Goal: Transaction & Acquisition: Purchase product/service

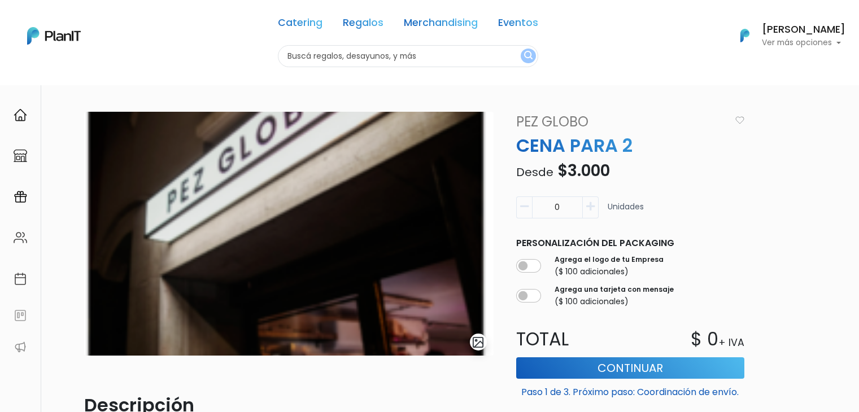
click at [314, 55] on input "text" at bounding box center [408, 56] width 260 height 22
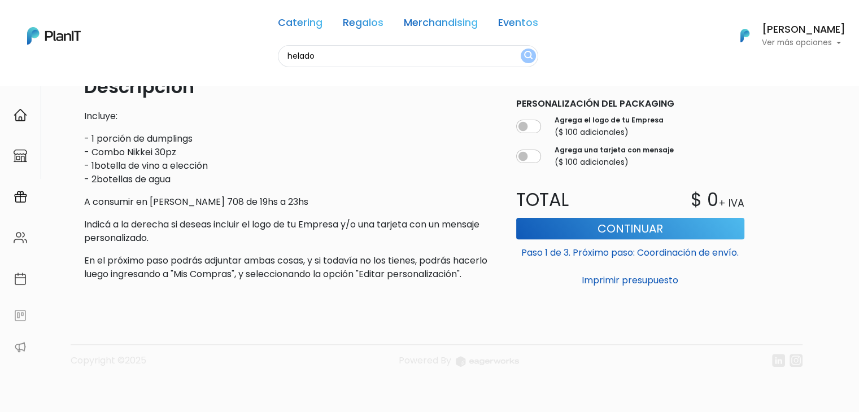
type input "helado"
click at [521, 49] on button "submit" at bounding box center [528, 56] width 15 height 15
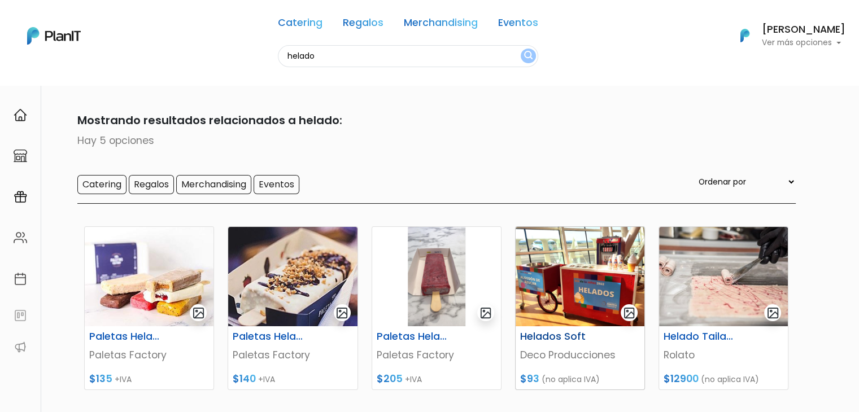
click at [579, 280] on img at bounding box center [580, 276] width 129 height 99
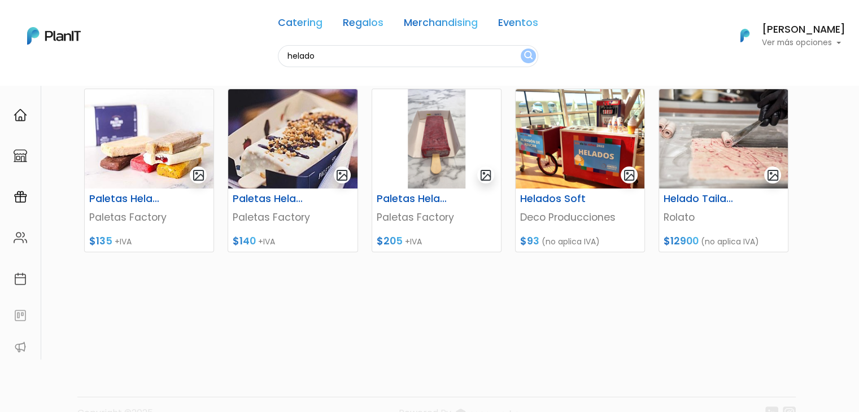
scroll to position [143, 0]
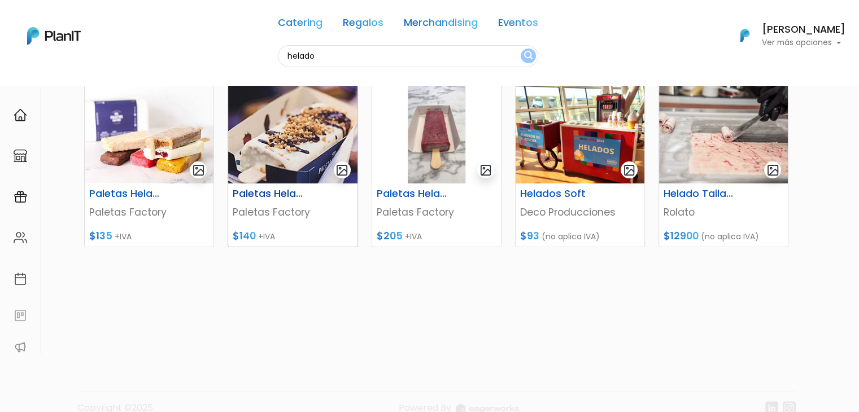
click at [288, 114] on img at bounding box center [292, 133] width 129 height 99
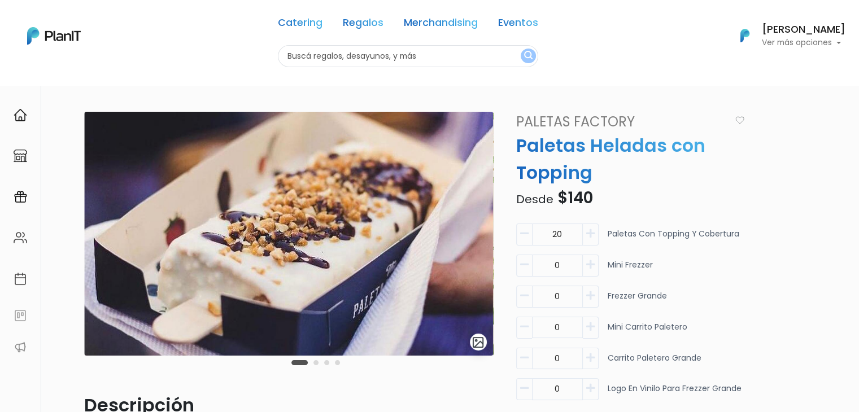
click at [306, 59] on input "text" at bounding box center [408, 56] width 260 height 22
type input "kit mate"
click at [521, 49] on button "submit" at bounding box center [528, 56] width 15 height 15
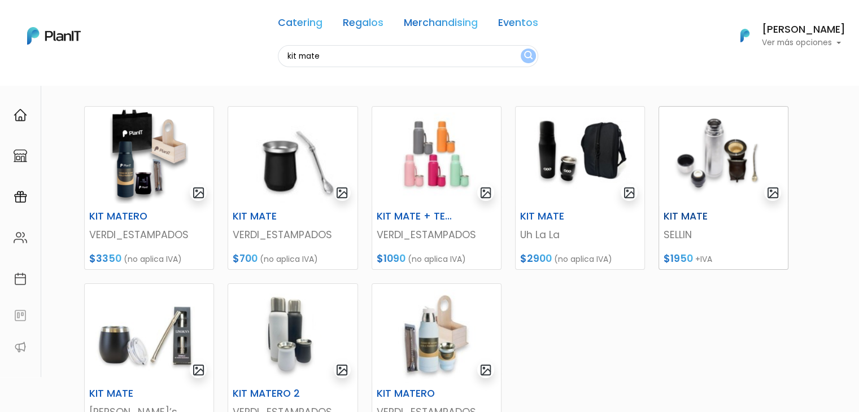
click at [721, 160] on img at bounding box center [723, 156] width 129 height 99
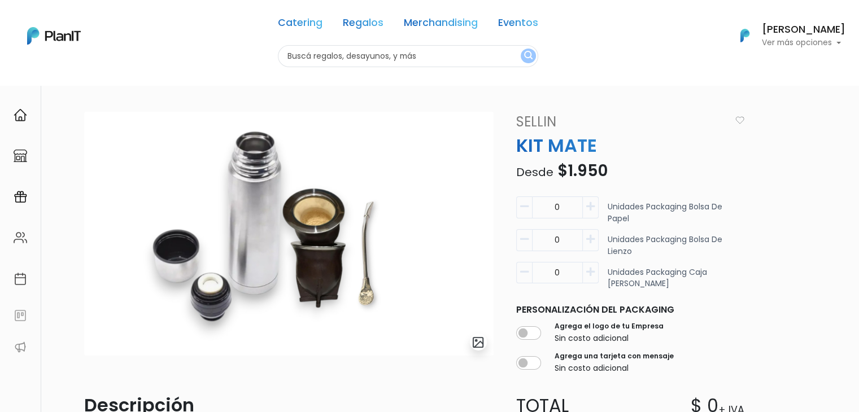
click at [307, 55] on input "text" at bounding box center [408, 56] width 260 height 22
type input "kit mate"
click at [521, 49] on button "submit" at bounding box center [528, 56] width 15 height 15
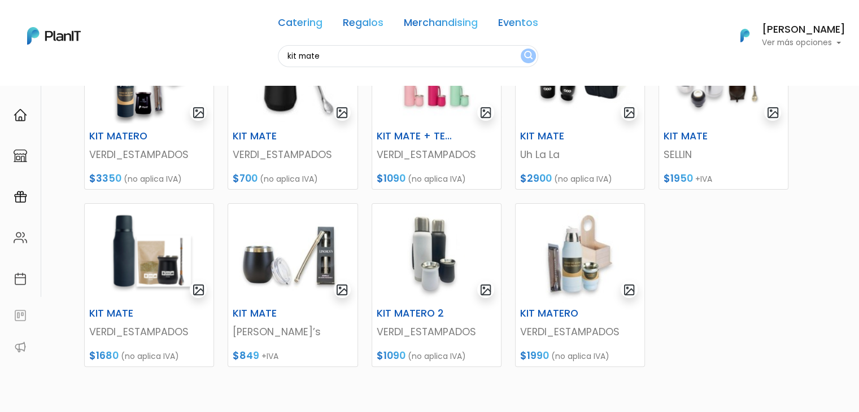
scroll to position [199, 0]
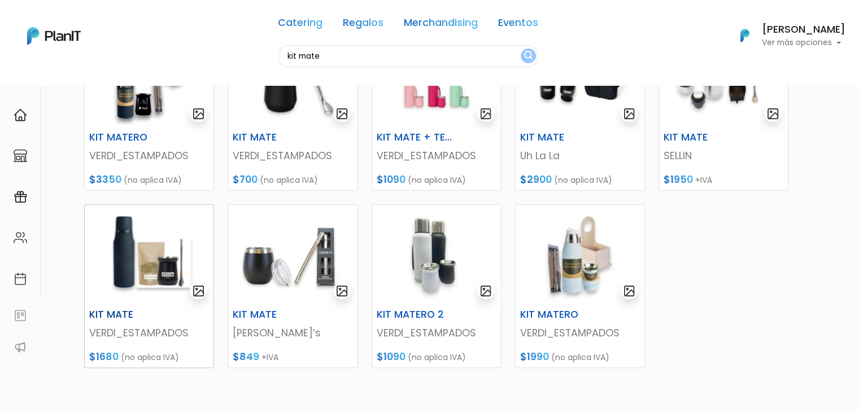
click at [145, 247] on img at bounding box center [149, 254] width 129 height 99
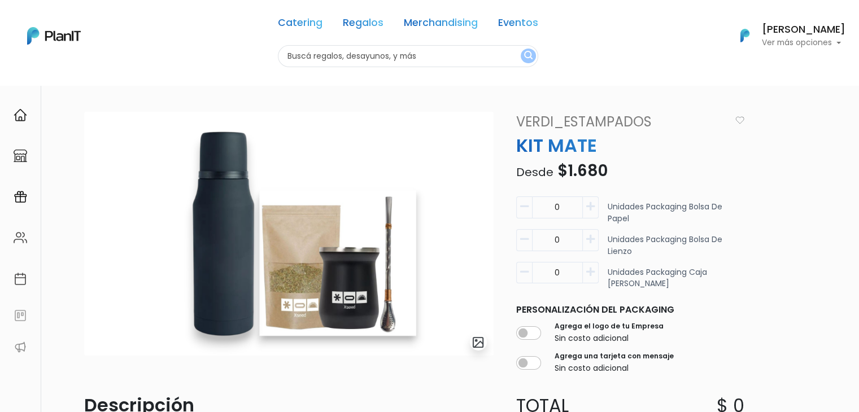
click at [314, 50] on input "text" at bounding box center [408, 56] width 260 height 22
type input "helado"
click at [521, 49] on button "submit" at bounding box center [528, 56] width 15 height 15
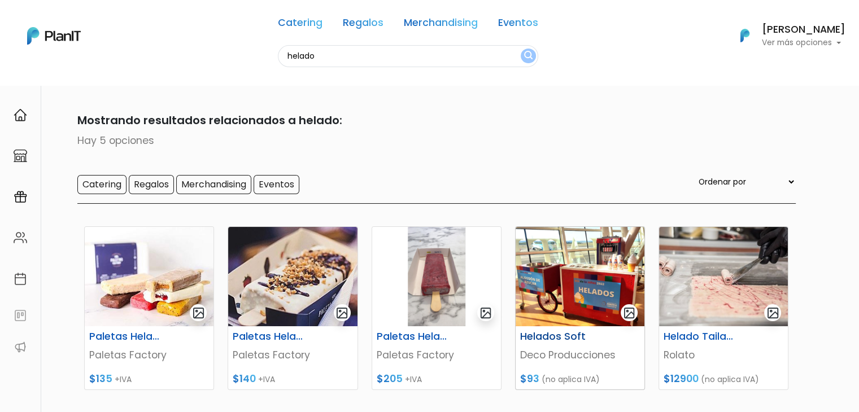
click at [557, 292] on img at bounding box center [580, 276] width 129 height 99
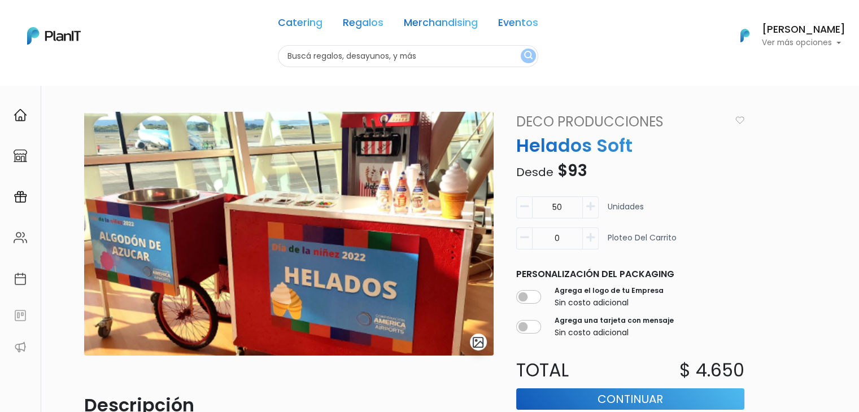
click at [589, 206] on icon "button" at bounding box center [590, 207] width 8 height 10
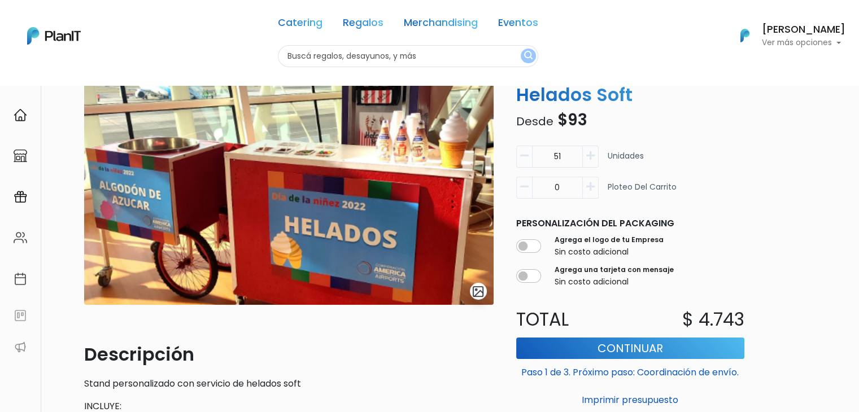
scroll to position [52, 0]
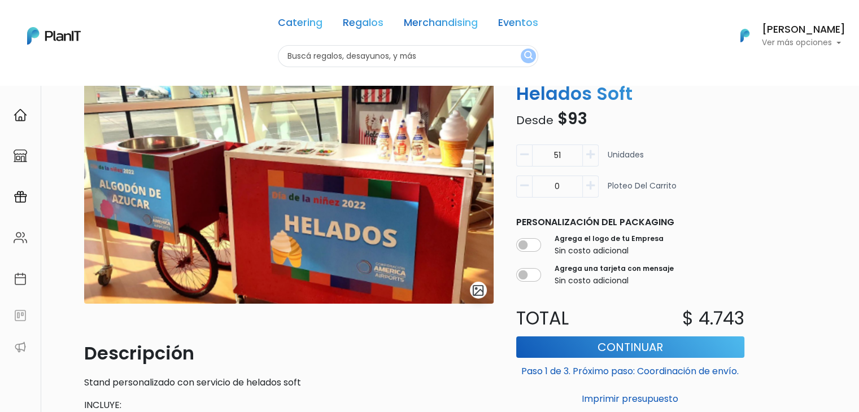
click at [523, 155] on icon "button" at bounding box center [524, 155] width 8 height 10
click at [593, 157] on icon "button" at bounding box center [590, 155] width 8 height 10
type input "51"
